Goal: Task Accomplishment & Management: Complete application form

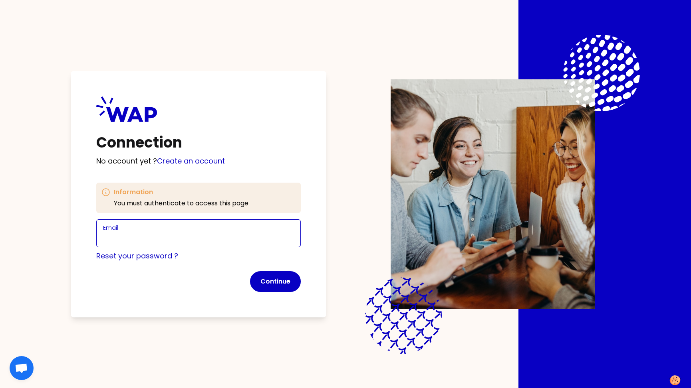
click at [182, 238] on input "Email" at bounding box center [198, 238] width 191 height 11
drag, startPoint x: 160, startPoint y: 238, endPoint x: 164, endPoint y: 238, distance: 4.0
click at [160, 238] on input "marie-solveig@wearepeers.com" at bounding box center [198, 238] width 191 height 11
type input "marie-solveig+participant@wearepeers.com"
click button "Continue" at bounding box center [275, 281] width 51 height 21
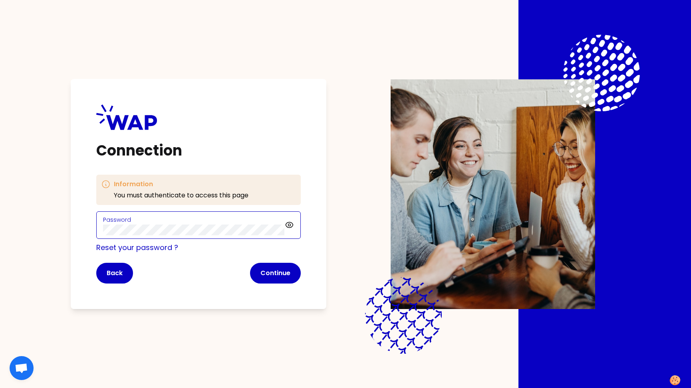
click button "Continue" at bounding box center [275, 273] width 51 height 21
